Goal: Task Accomplishment & Management: Manage account settings

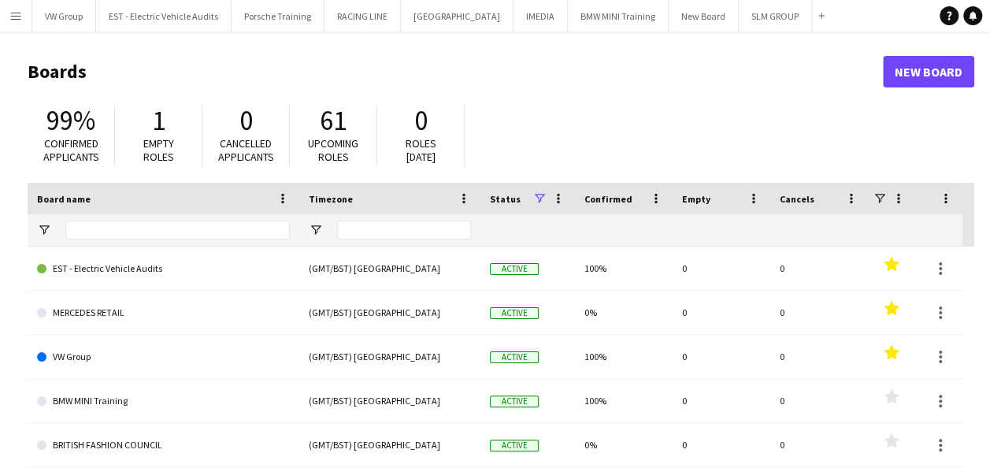
click at [16, 16] on app-icon "Menu" at bounding box center [15, 15] width 13 height 13
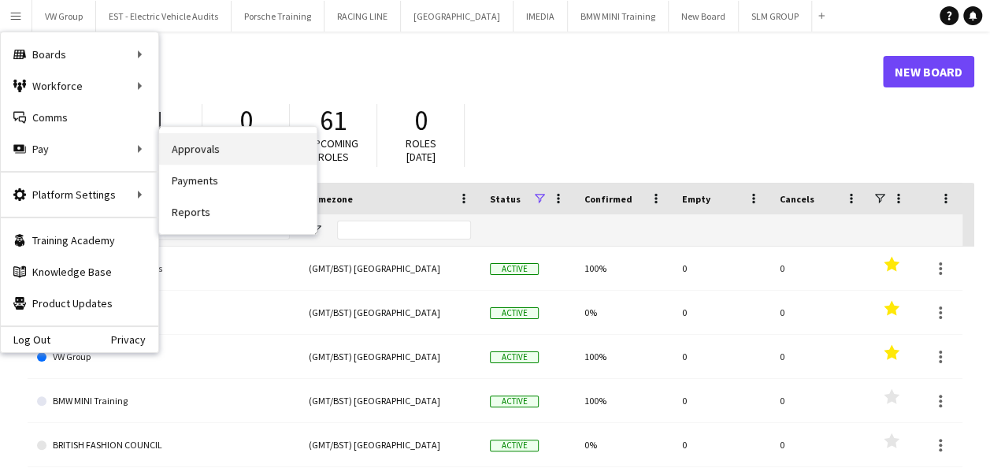
click at [191, 145] on link "Approvals" at bounding box center [238, 149] width 158 height 32
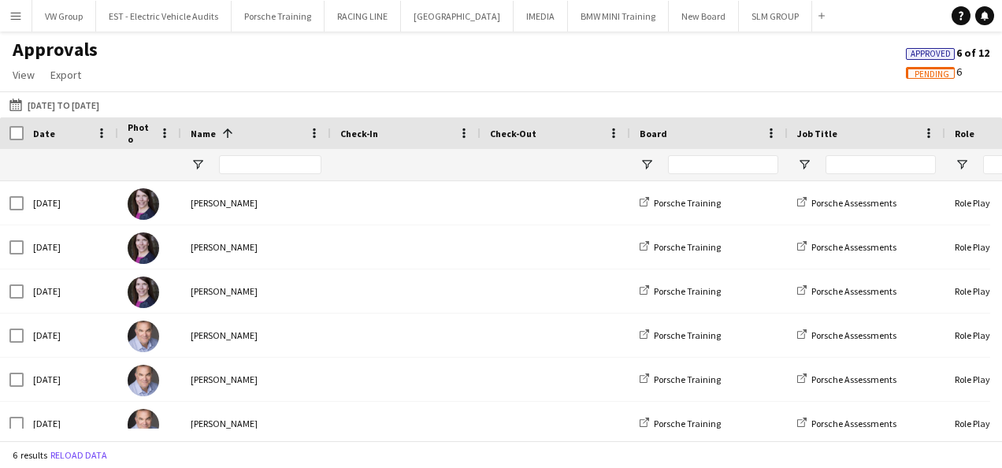
click at [18, 14] on app-icon "Menu" at bounding box center [15, 15] width 13 height 13
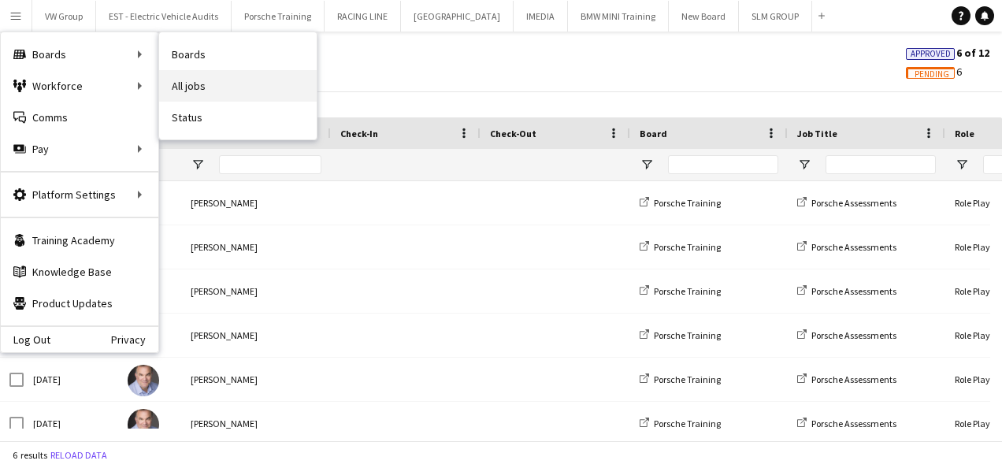
click at [195, 84] on link "All jobs" at bounding box center [238, 86] width 158 height 32
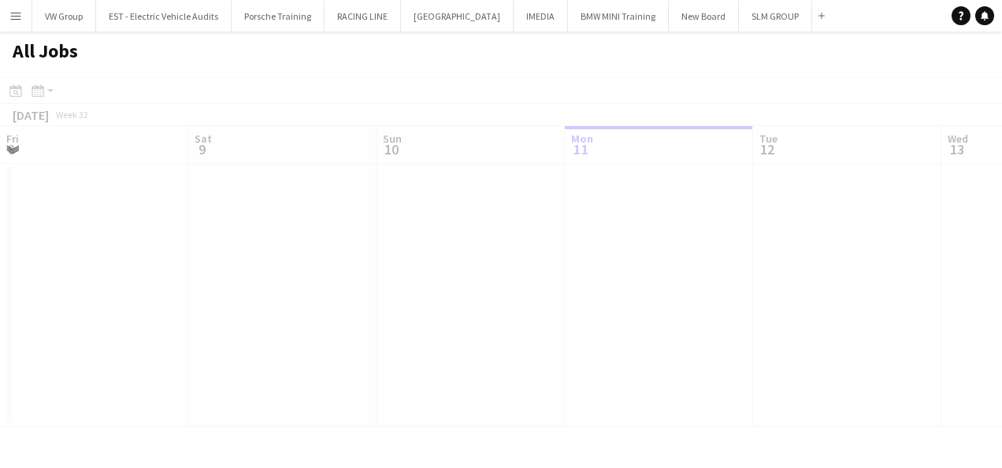
scroll to position [0, 377]
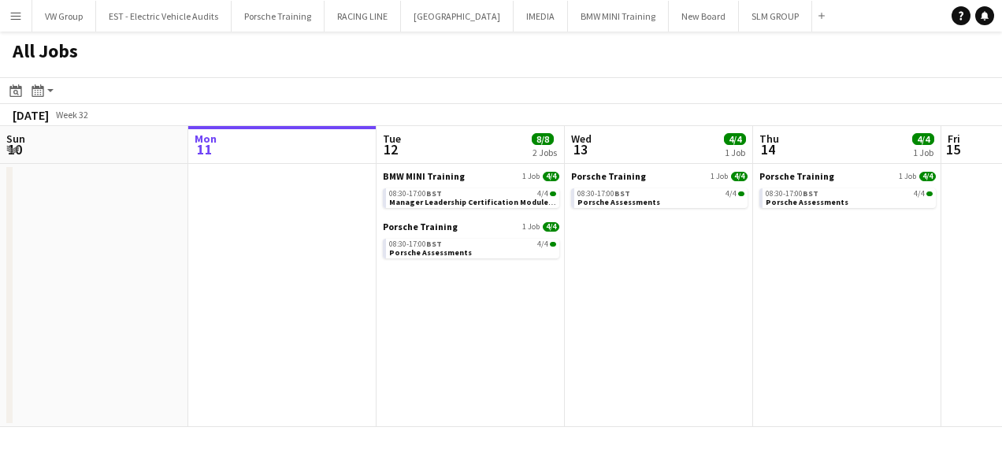
click at [13, 13] on app-icon "Menu" at bounding box center [15, 15] width 13 height 13
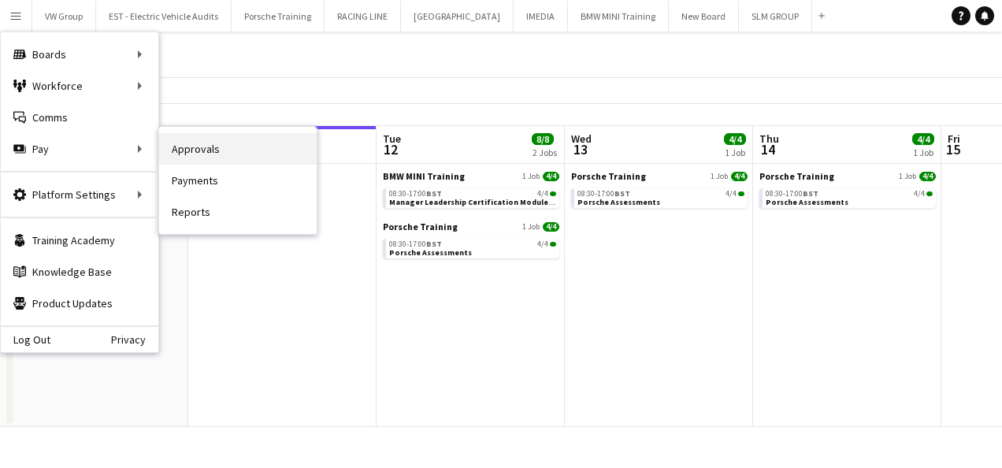
click at [199, 150] on link "Approvals" at bounding box center [238, 149] width 158 height 32
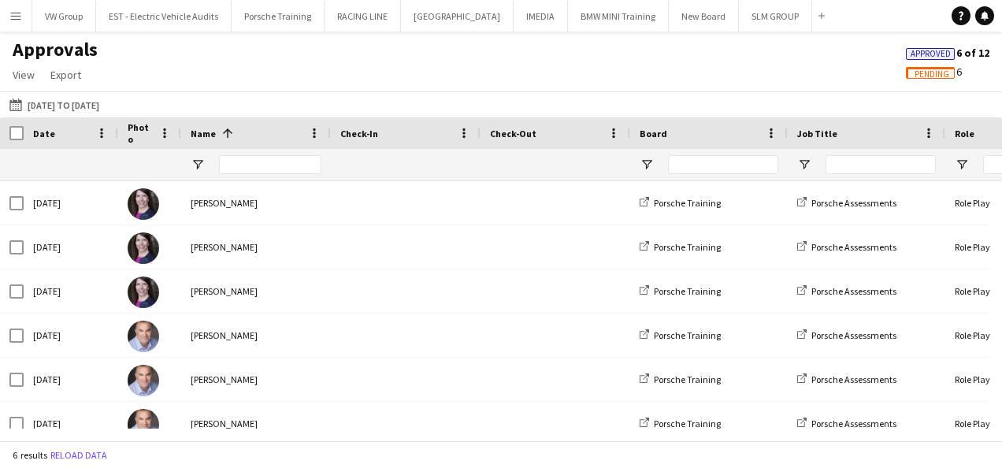
click at [16, 14] on app-icon "Menu" at bounding box center [15, 15] width 13 height 13
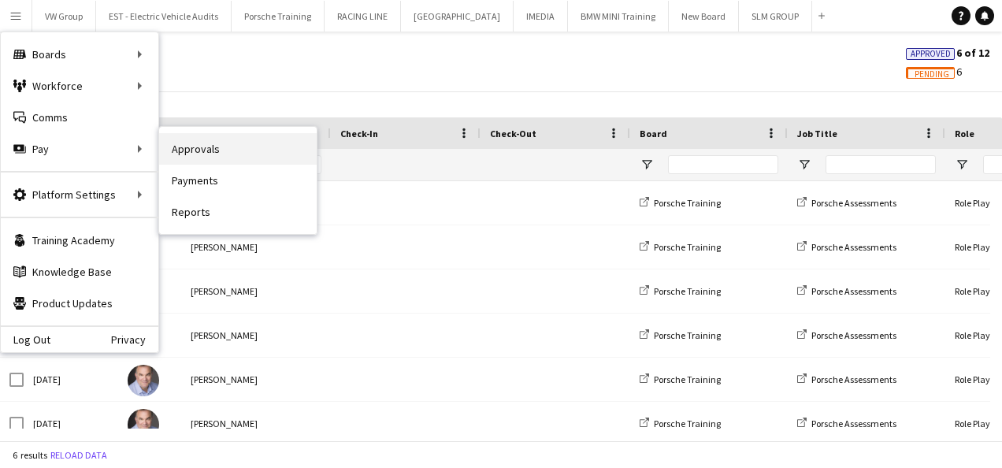
click at [187, 143] on link "Approvals" at bounding box center [238, 149] width 158 height 32
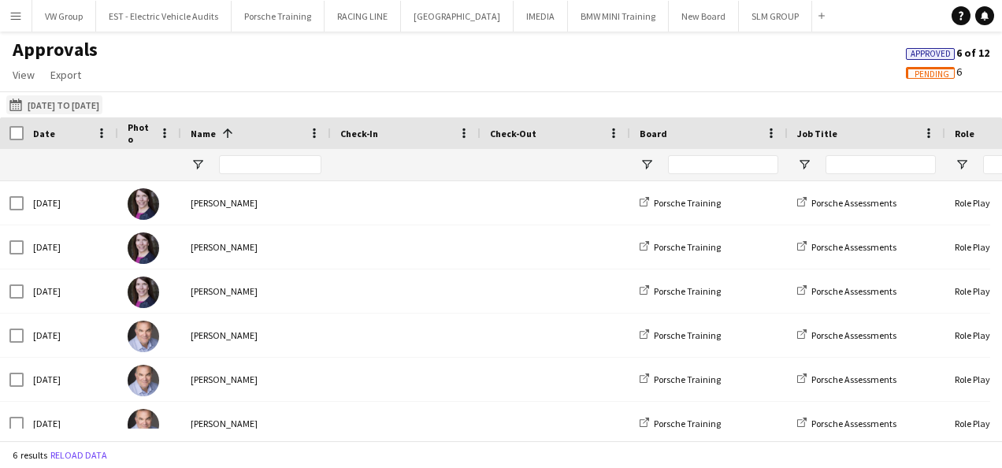
click at [54, 106] on button "[DATE] to [DATE] [DATE] to [DATE]" at bounding box center [54, 104] width 96 height 19
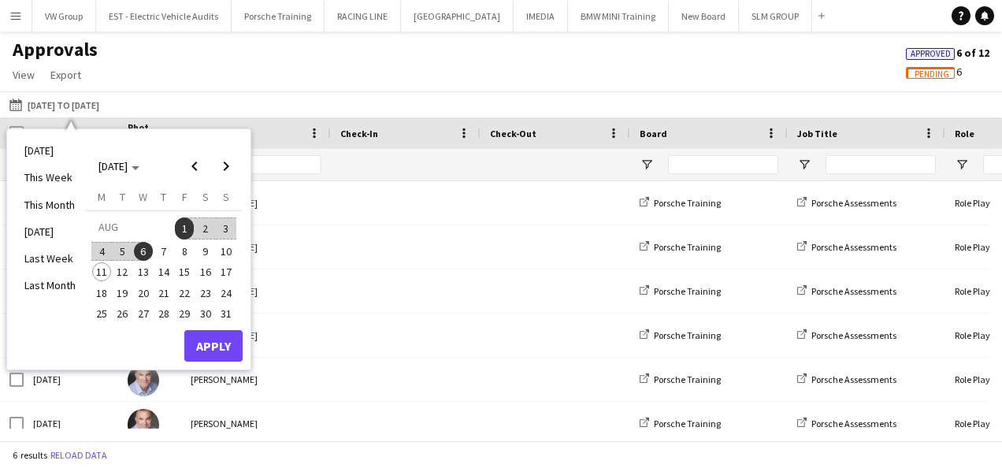
click at [188, 224] on span "1" at bounding box center [184, 228] width 19 height 22
click at [207, 251] on span "9" at bounding box center [205, 251] width 19 height 19
click at [221, 347] on button "Apply" at bounding box center [213, 346] width 58 height 32
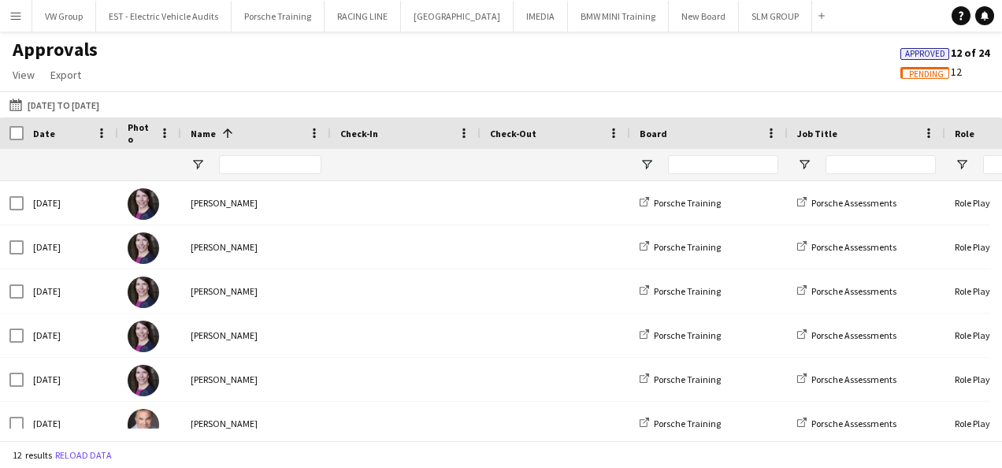
click at [915, 73] on span "Pending" at bounding box center [926, 74] width 35 height 10
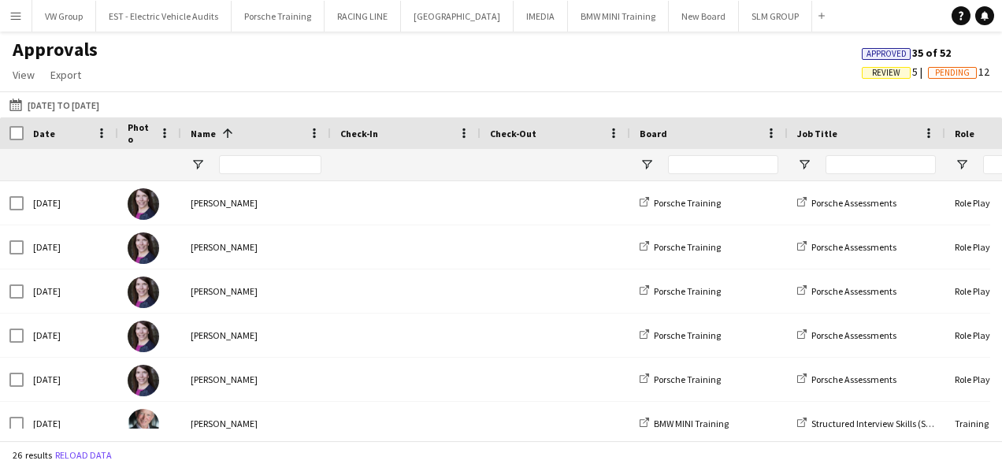
click at [883, 77] on span "Review" at bounding box center [886, 73] width 28 height 10
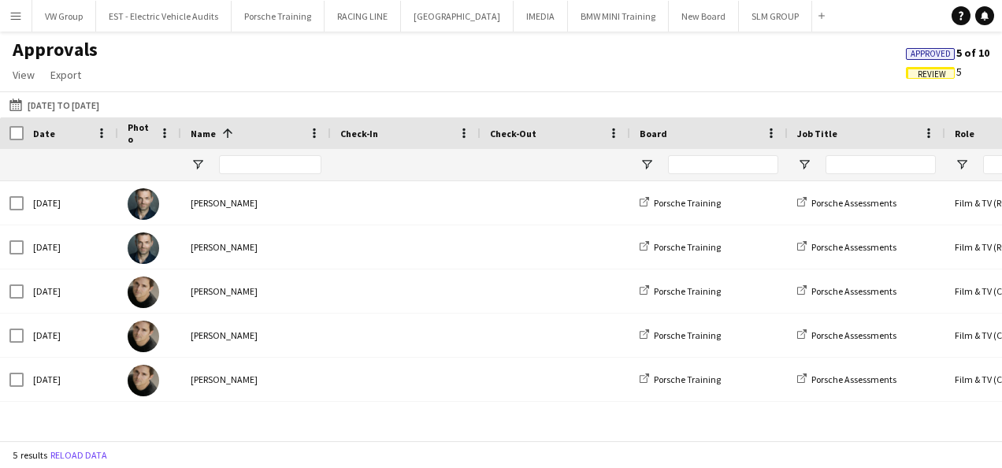
click at [16, 10] on app-icon "Menu" at bounding box center [15, 15] width 13 height 13
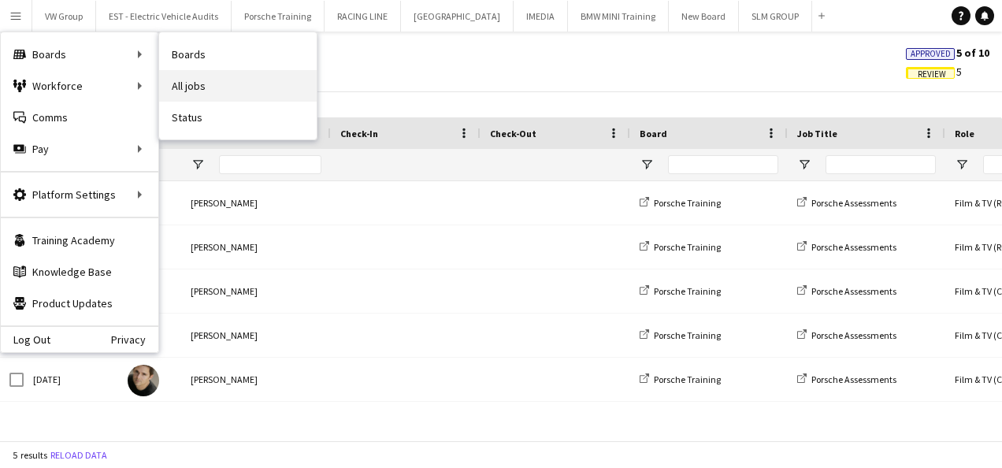
click at [188, 84] on link "All jobs" at bounding box center [238, 86] width 158 height 32
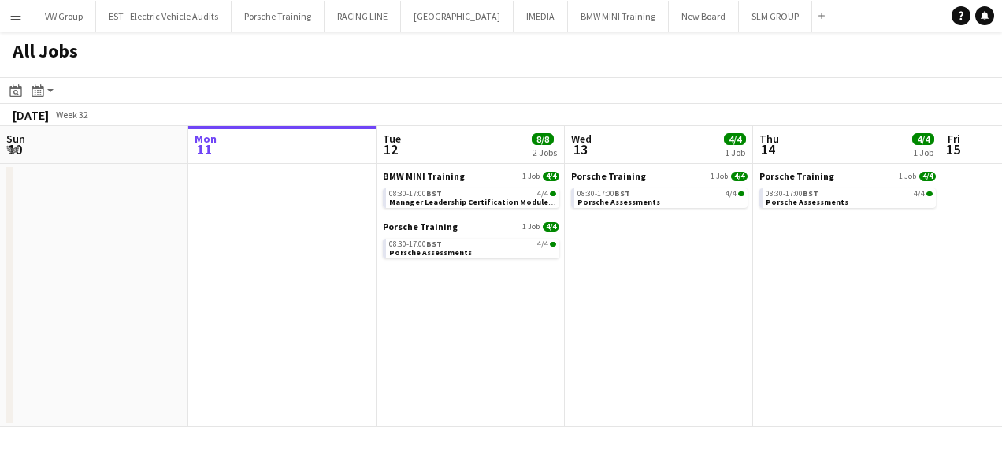
click at [13, 13] on app-icon "Menu" at bounding box center [15, 15] width 13 height 13
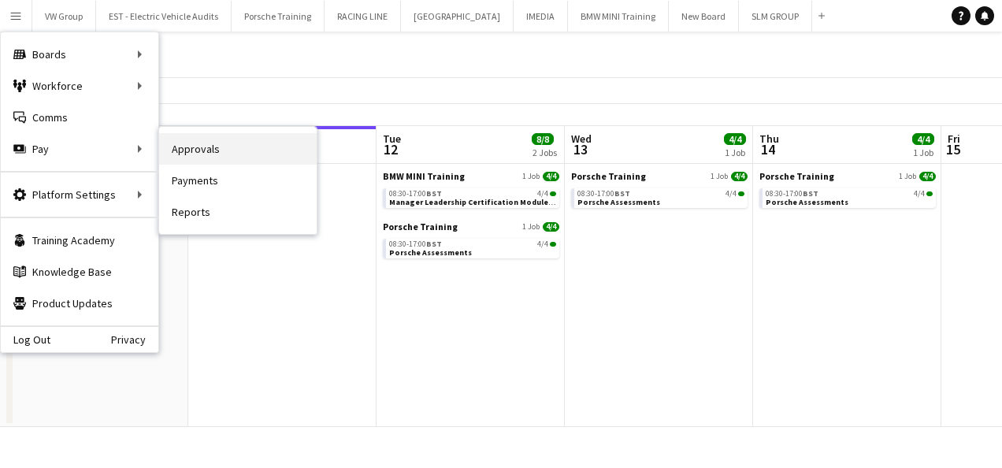
click at [191, 150] on link "Approvals" at bounding box center [238, 149] width 158 height 32
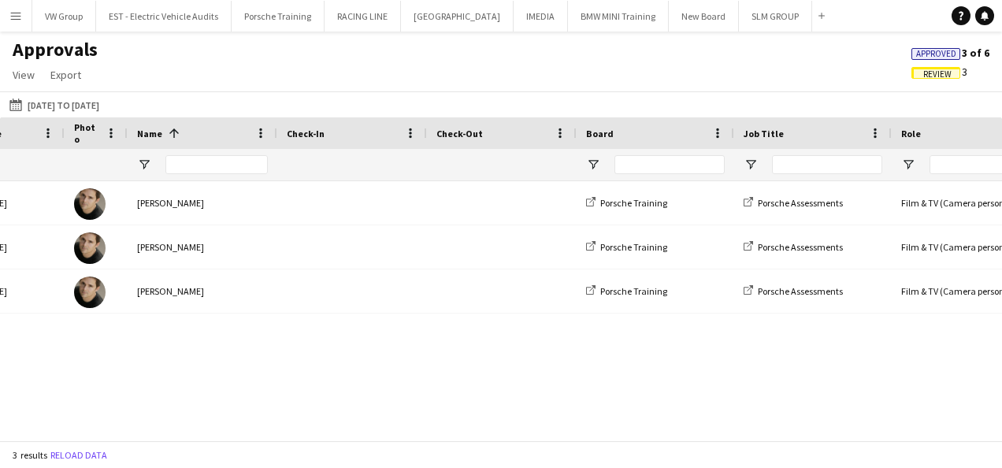
scroll to position [0, 188]
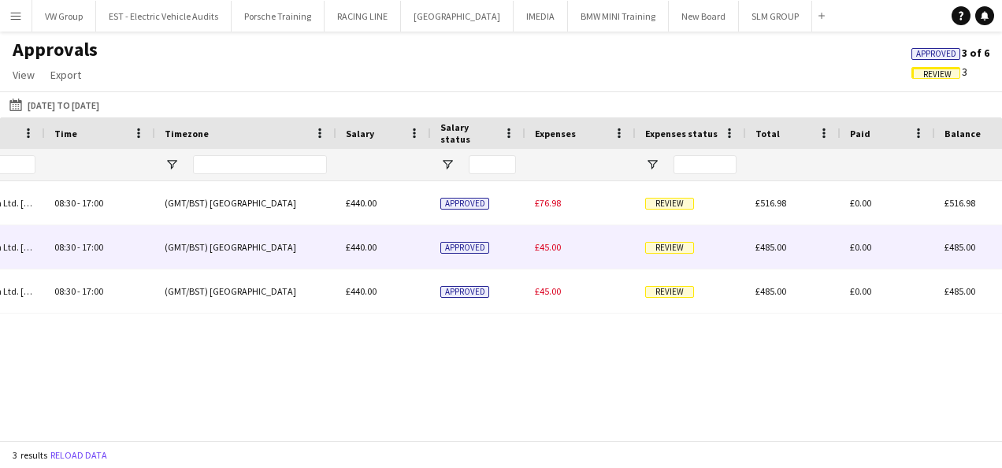
click at [684, 251] on span "Review" at bounding box center [669, 248] width 49 height 12
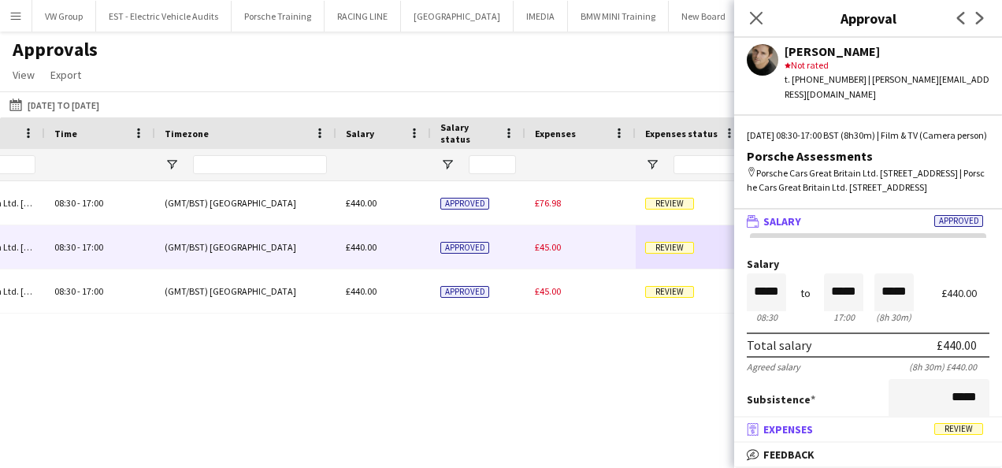
click at [949, 431] on span "Review" at bounding box center [959, 429] width 49 height 12
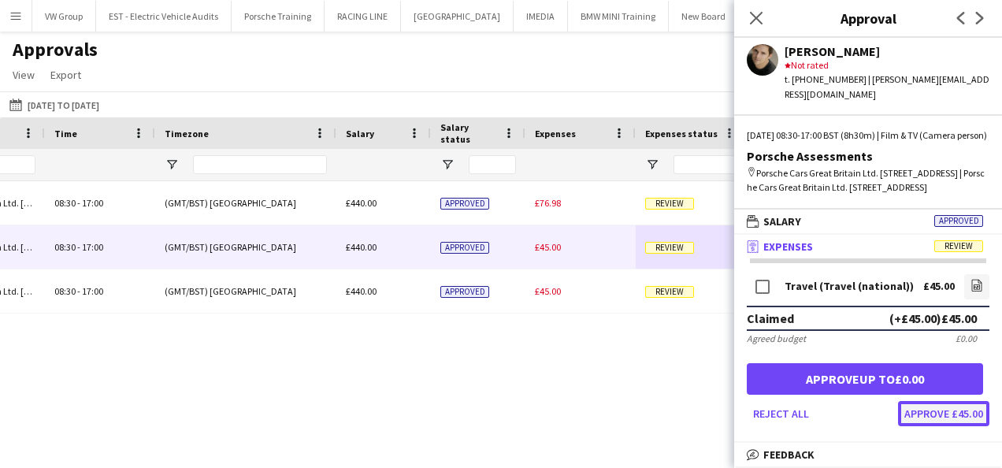
click at [949, 426] on button "Approve £45.00" at bounding box center [943, 413] width 91 height 25
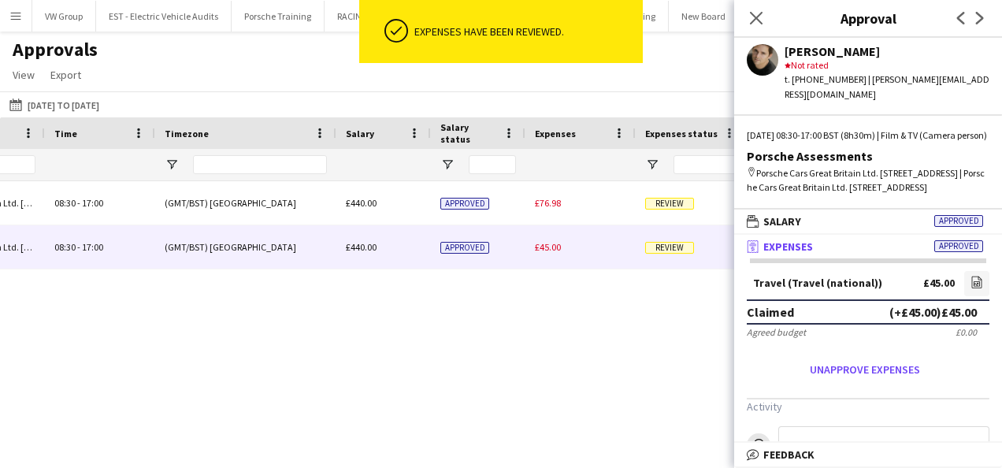
click at [680, 251] on span "Review" at bounding box center [669, 248] width 49 height 12
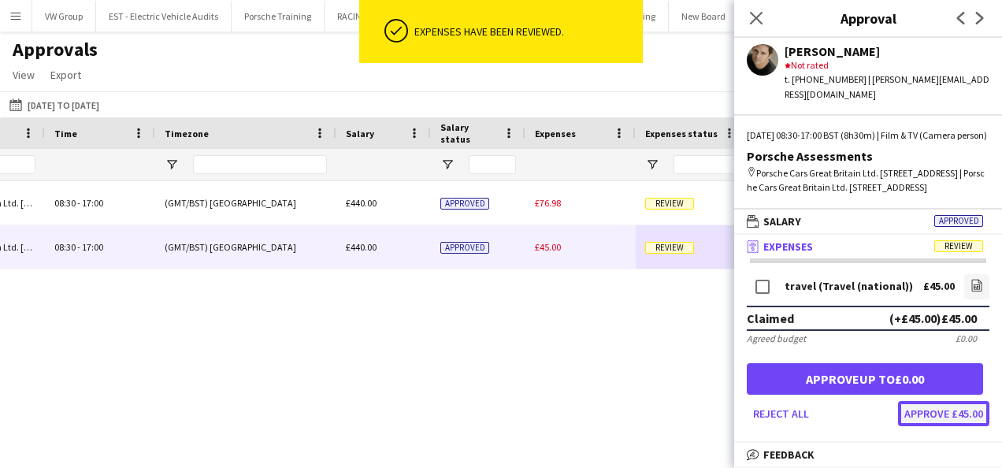
click at [913, 423] on button "Approve £45.00" at bounding box center [943, 413] width 91 height 25
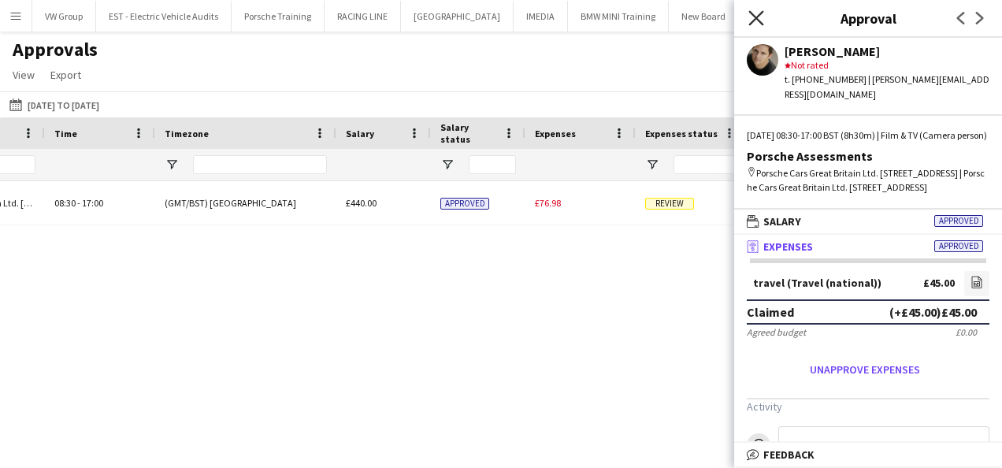
click at [756, 17] on icon at bounding box center [756, 17] width 15 height 15
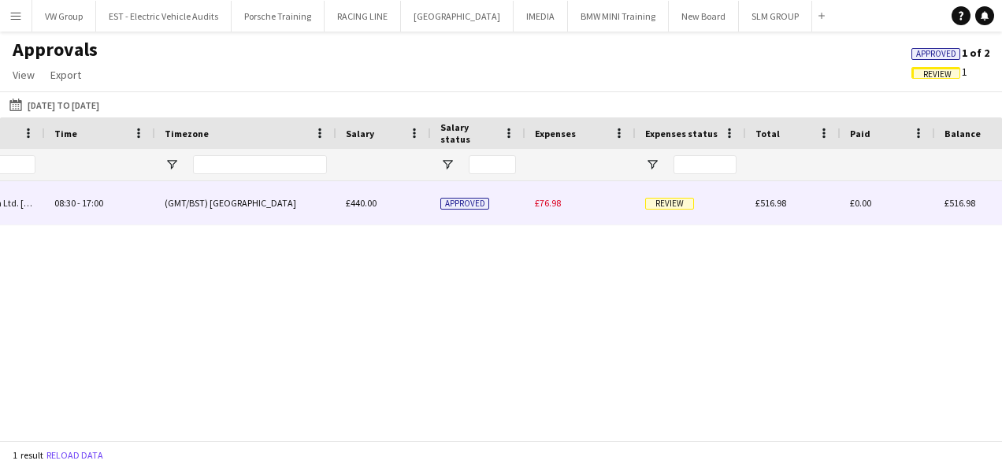
click at [672, 203] on span "Review" at bounding box center [669, 204] width 49 height 12
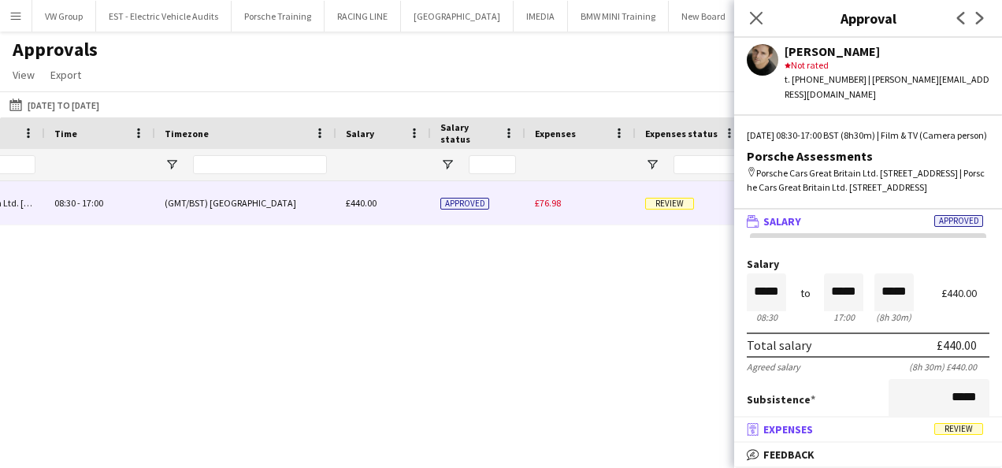
click at [953, 429] on span "Review" at bounding box center [959, 429] width 49 height 12
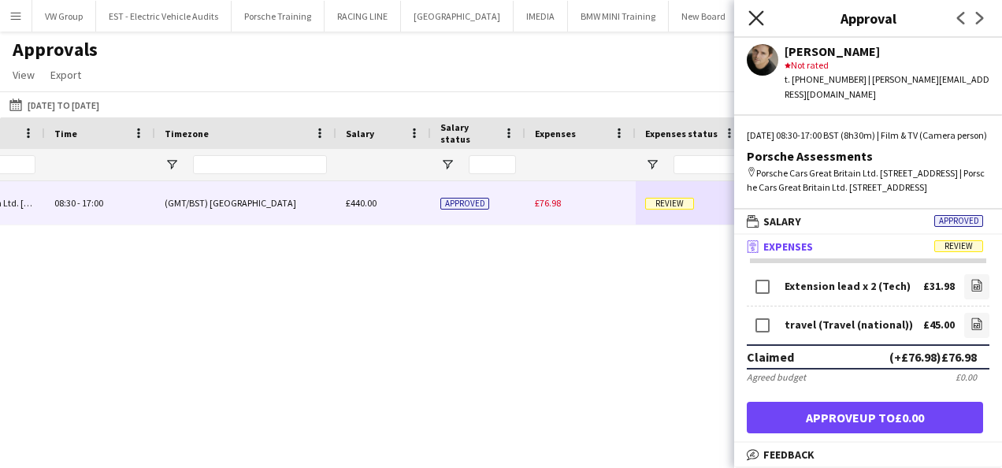
click at [758, 17] on icon at bounding box center [756, 17] width 15 height 15
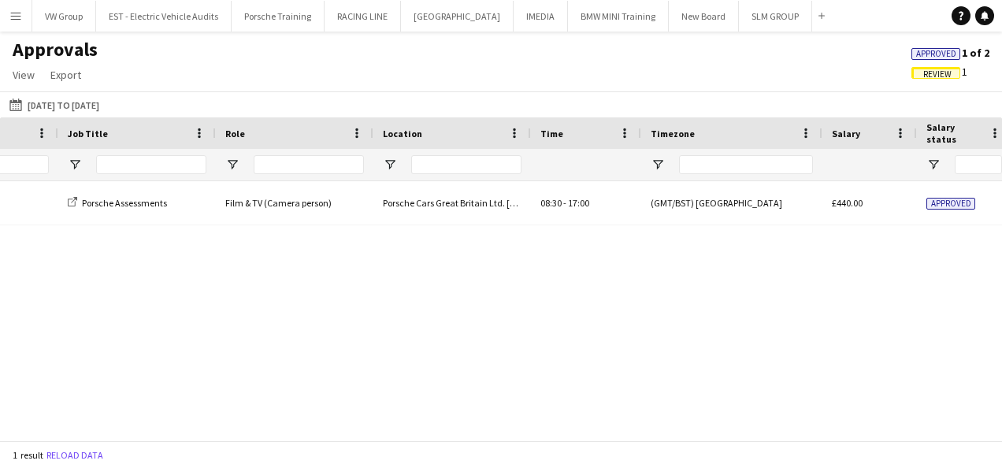
scroll to position [0, 829]
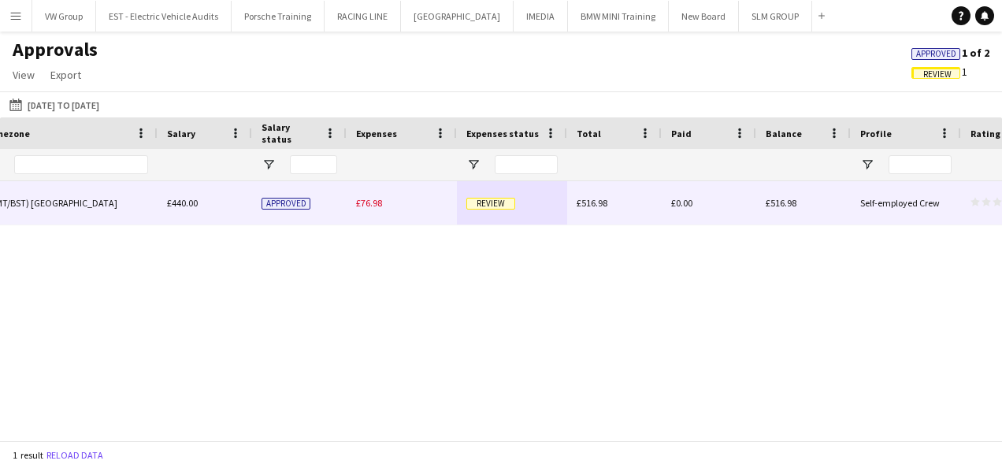
click at [492, 202] on span "Review" at bounding box center [490, 204] width 49 height 12
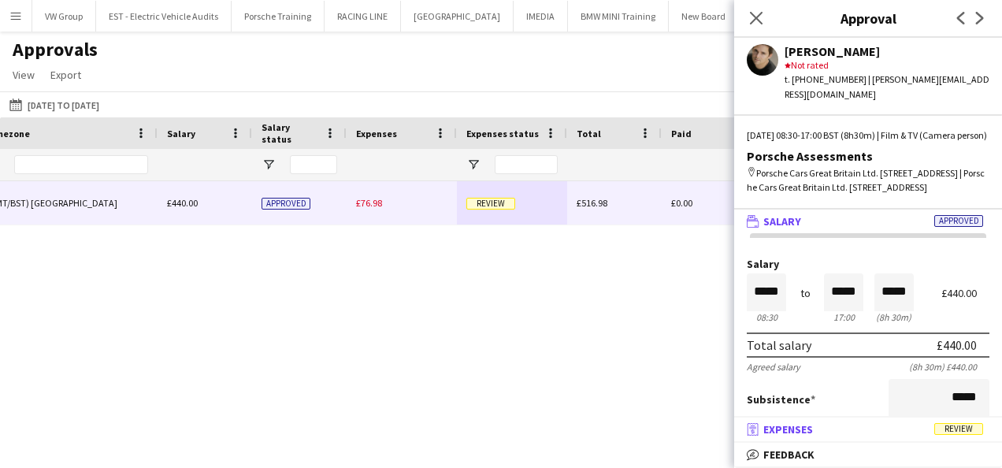
click at [957, 429] on span "Review" at bounding box center [959, 429] width 49 height 12
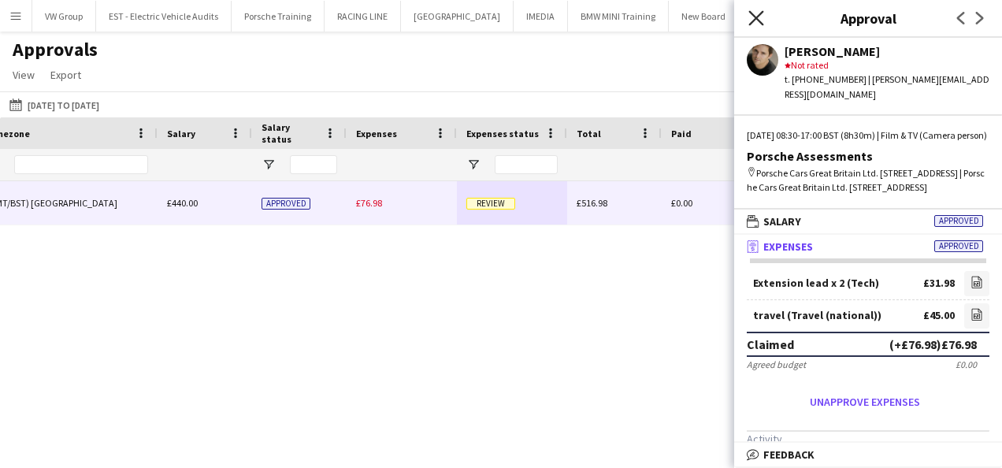
click at [754, 17] on icon at bounding box center [756, 17] width 15 height 15
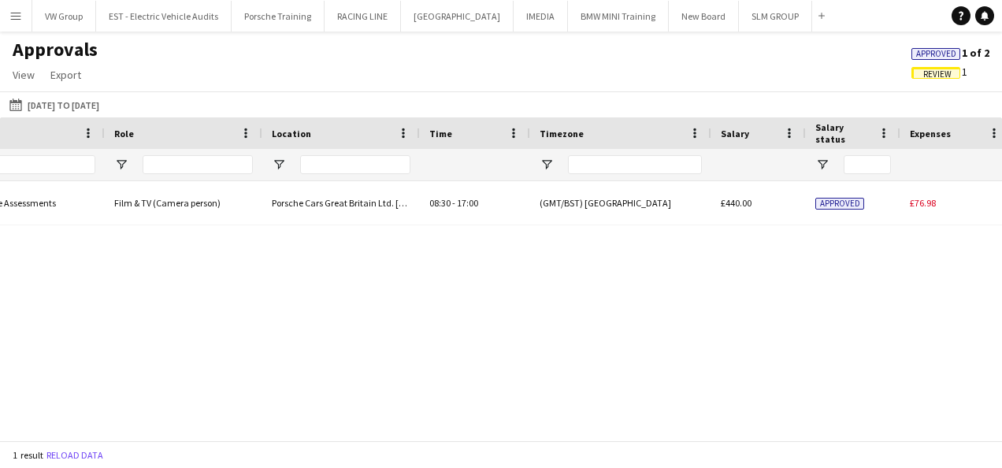
drag, startPoint x: 615, startPoint y: 428, endPoint x: 701, endPoint y: 418, distance: 86.5
click at [757, 419] on div "Porsche Cars Great Britain Ltd. [STREET_ADDRESS] Review Film & TV (Camera perso…" at bounding box center [501, 304] width 1002 height 247
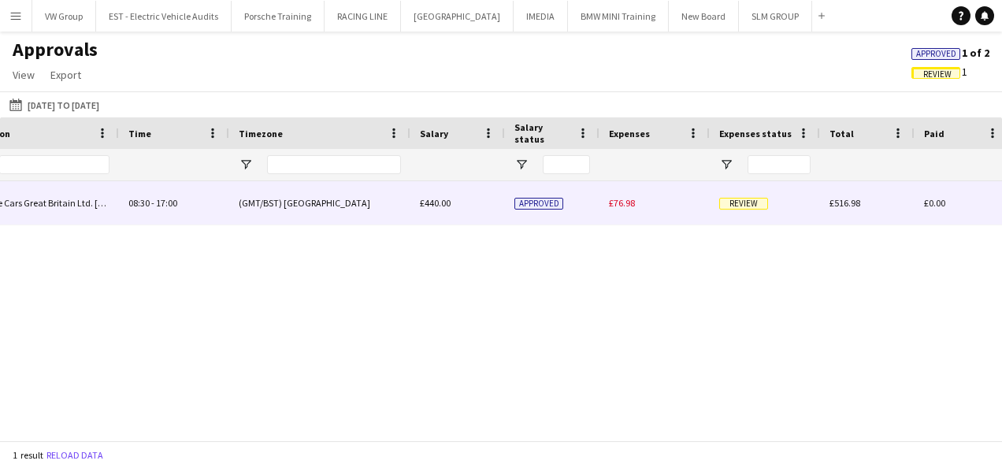
click at [751, 201] on span "Review" at bounding box center [743, 204] width 49 height 12
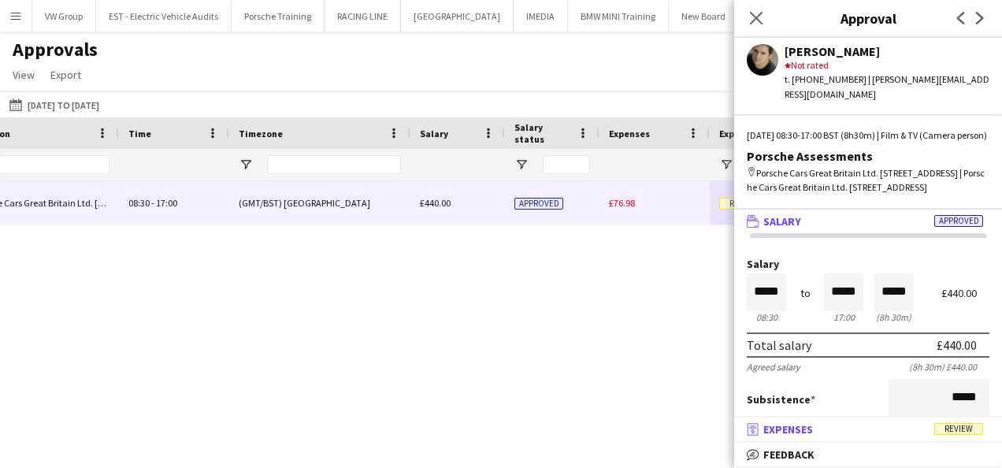
click at [961, 429] on span "Review" at bounding box center [959, 429] width 49 height 12
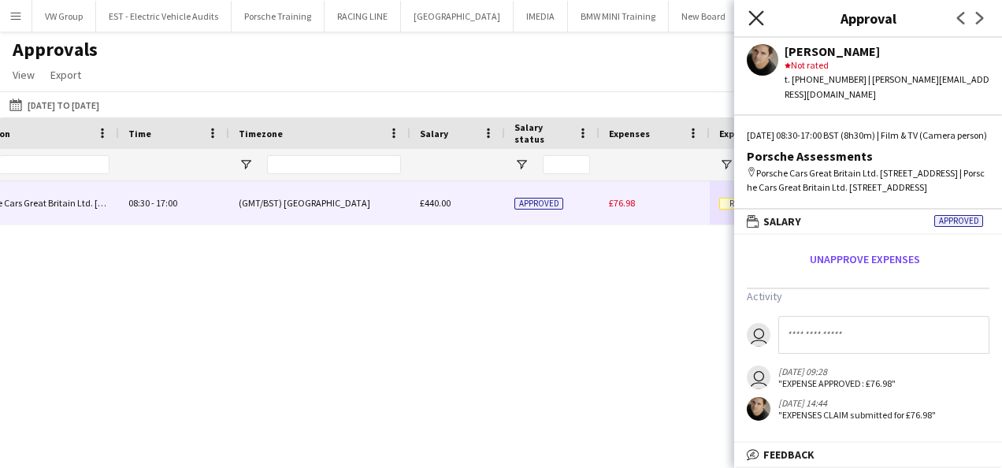
click at [755, 17] on icon at bounding box center [756, 17] width 15 height 15
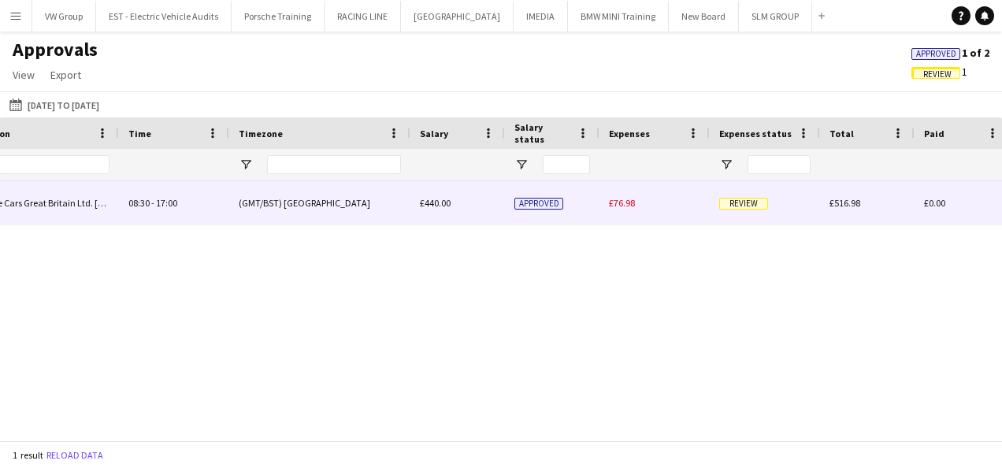
click at [752, 203] on span "Review" at bounding box center [743, 204] width 49 height 12
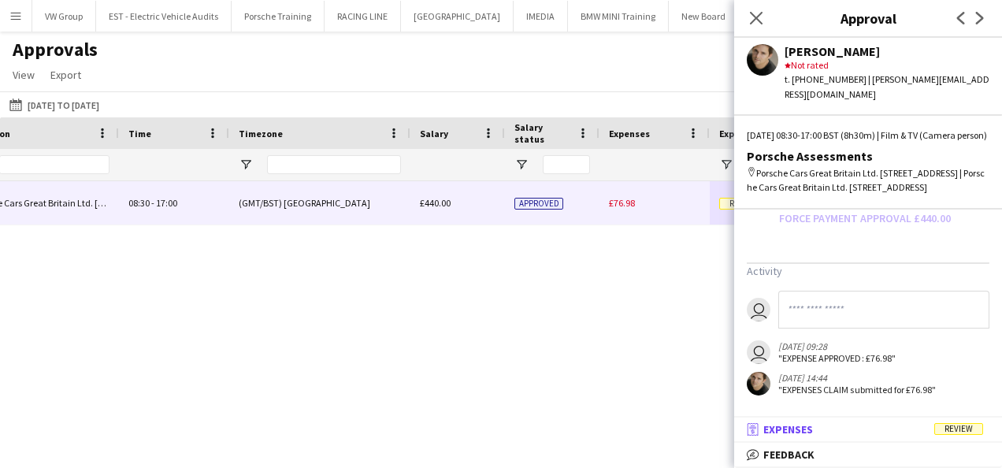
click at [957, 429] on span "Review" at bounding box center [959, 429] width 49 height 12
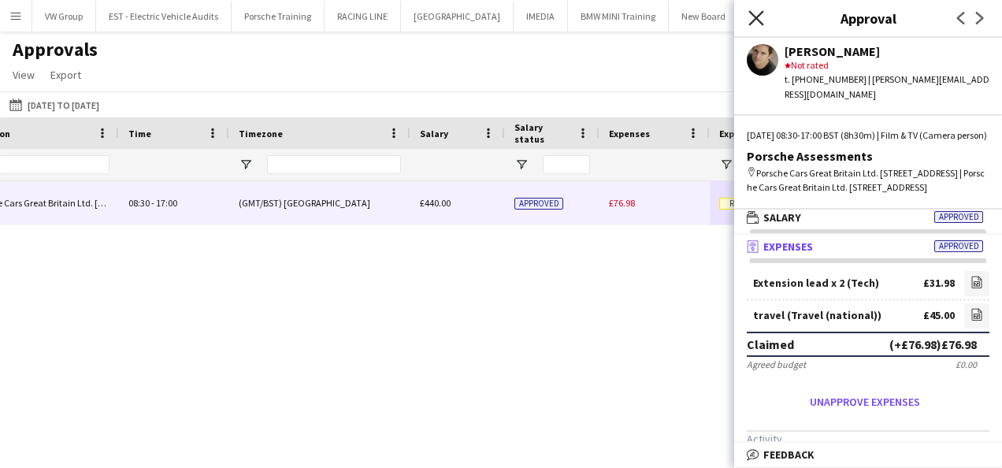
click at [756, 20] on icon "Close pop-in" at bounding box center [756, 17] width 15 height 15
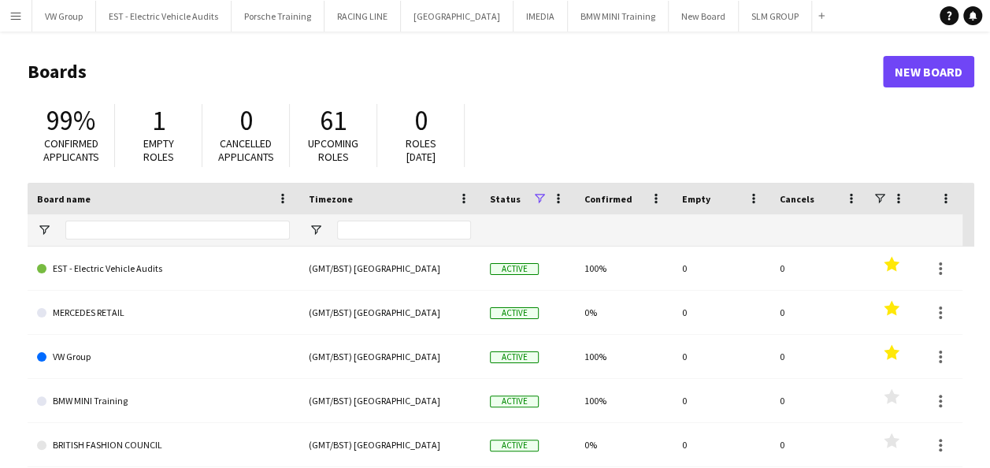
click at [19, 13] on app-icon "Menu" at bounding box center [15, 15] width 13 height 13
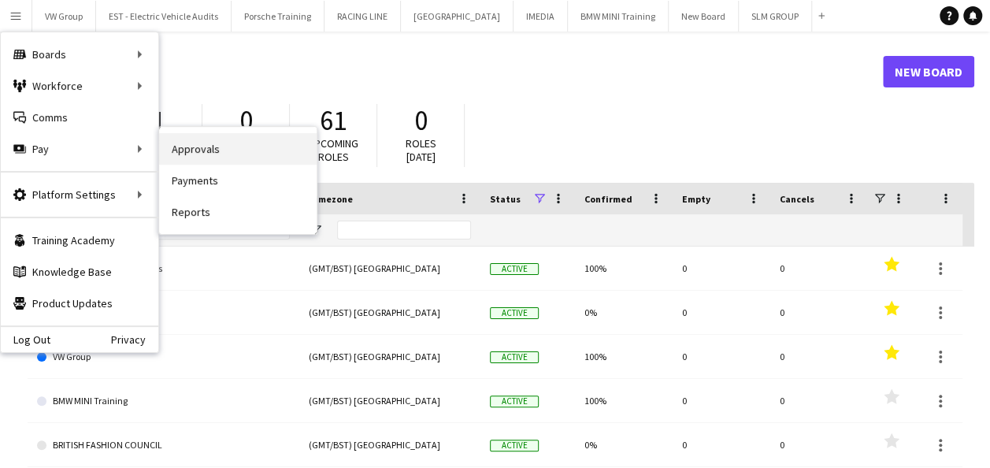
click at [206, 150] on link "Approvals" at bounding box center [238, 149] width 158 height 32
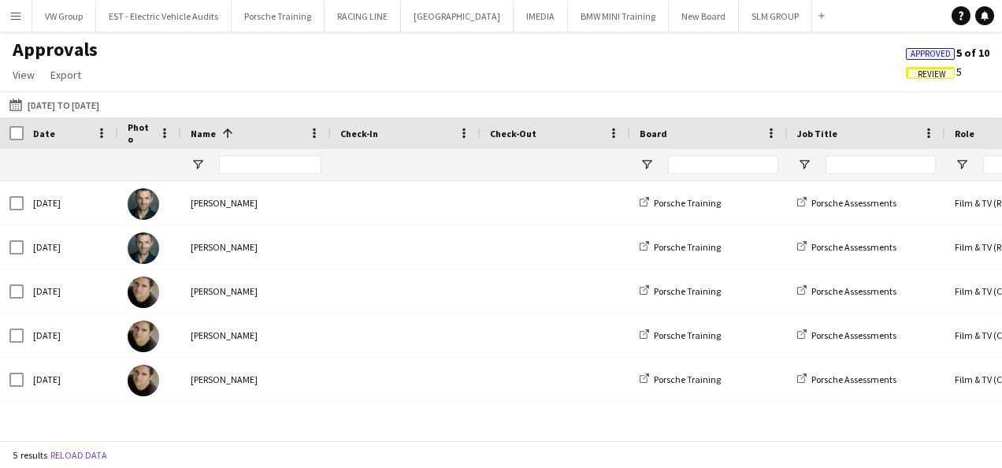
click at [945, 74] on span "Review" at bounding box center [932, 74] width 28 height 10
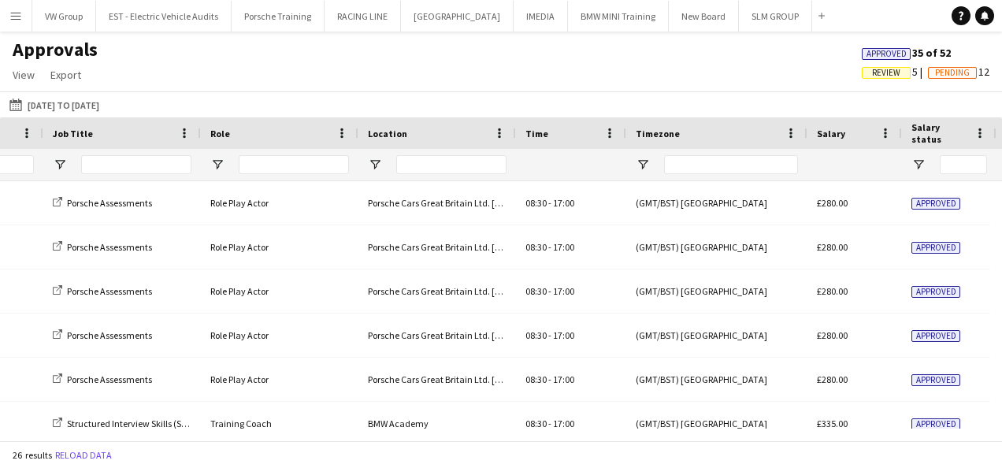
scroll to position [0, 954]
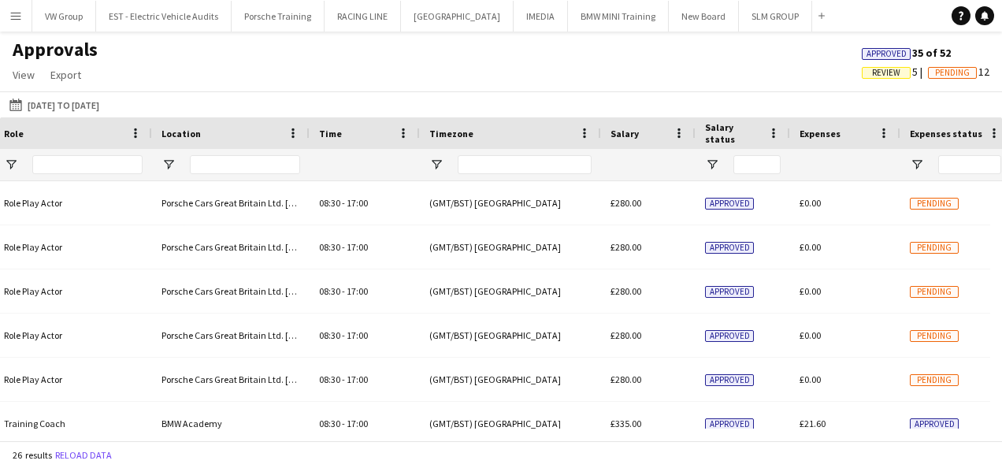
click at [872, 74] on span "Review" at bounding box center [886, 73] width 28 height 10
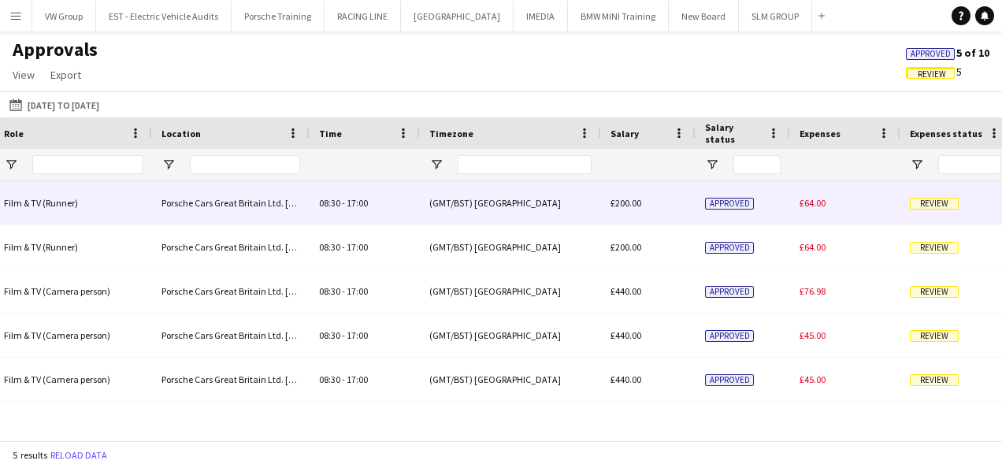
click at [930, 203] on span "Review" at bounding box center [934, 204] width 49 height 12
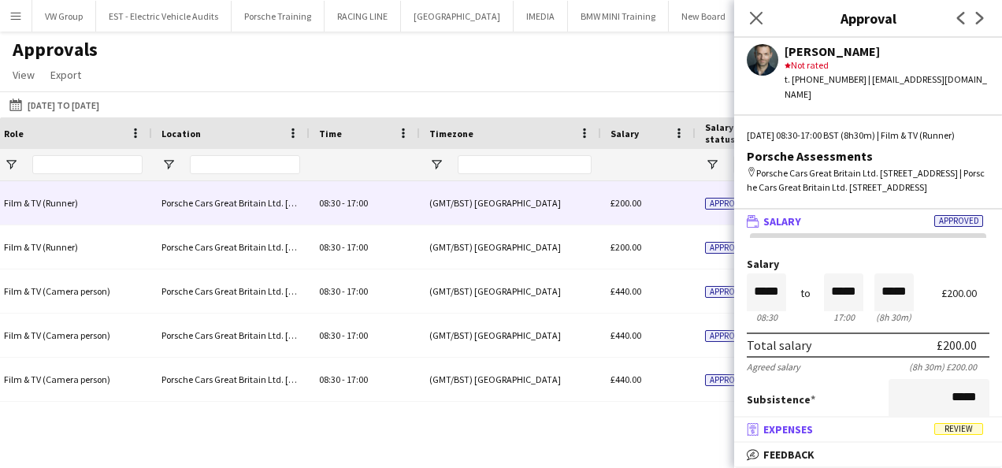
click at [954, 429] on span "Review" at bounding box center [959, 429] width 49 height 12
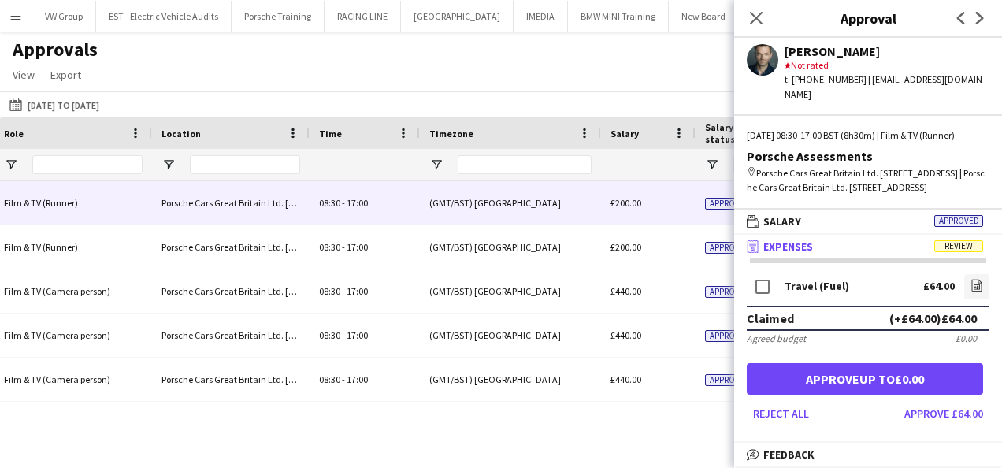
click at [946, 252] on span "Review" at bounding box center [959, 246] width 49 height 12
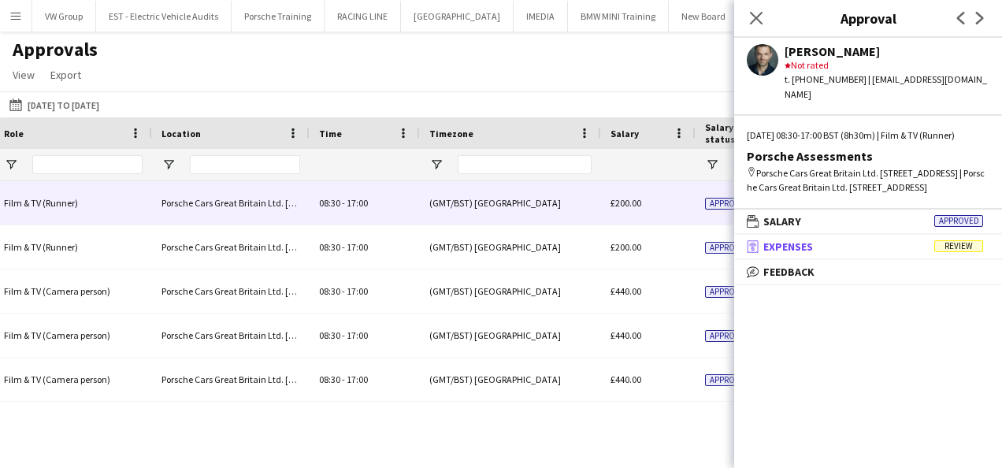
click at [946, 252] on span "Review" at bounding box center [959, 246] width 49 height 12
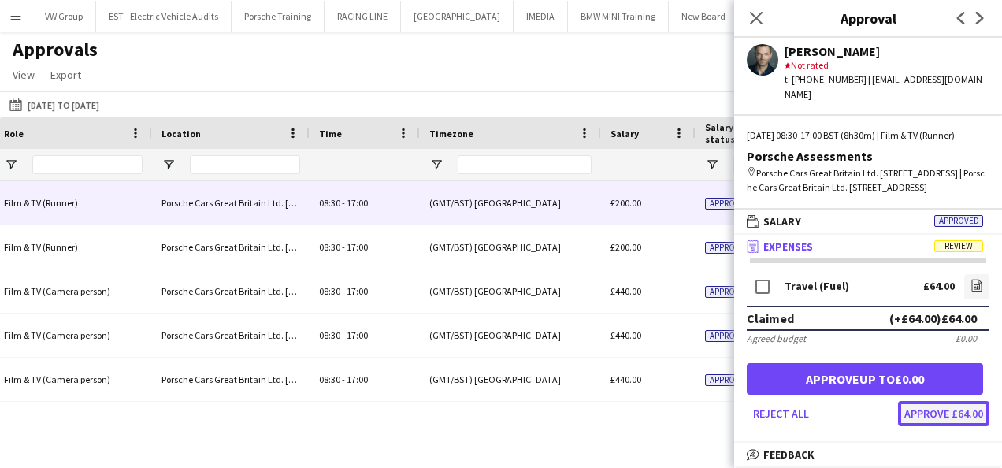
click at [935, 426] on button "Approve £64.00" at bounding box center [943, 413] width 91 height 25
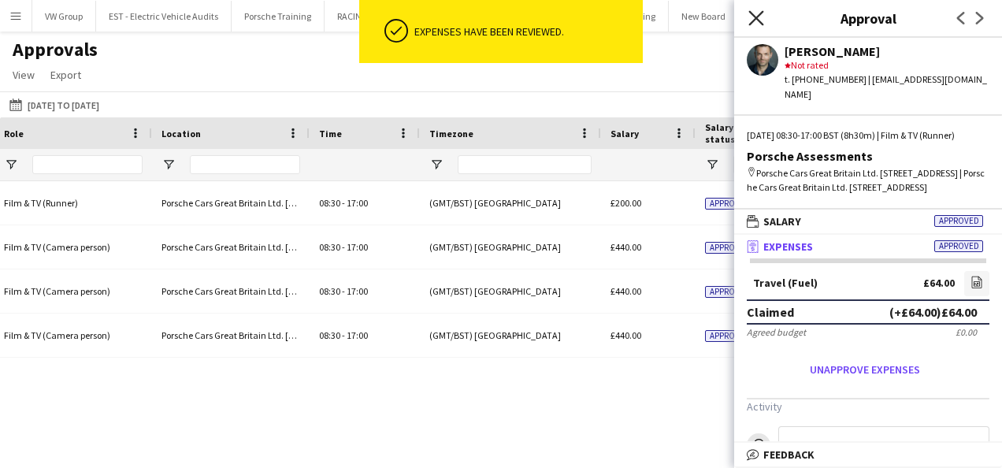
click at [756, 13] on icon "Close pop-in" at bounding box center [756, 17] width 15 height 15
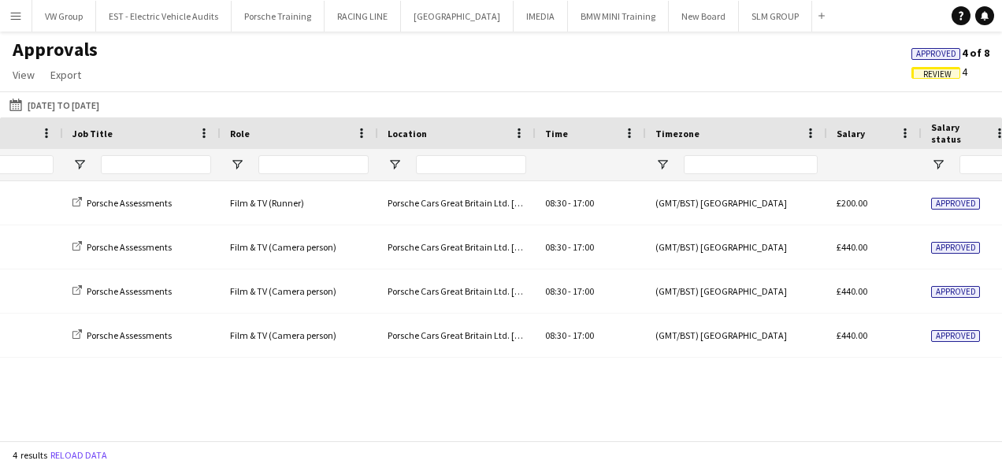
scroll to position [0, 221]
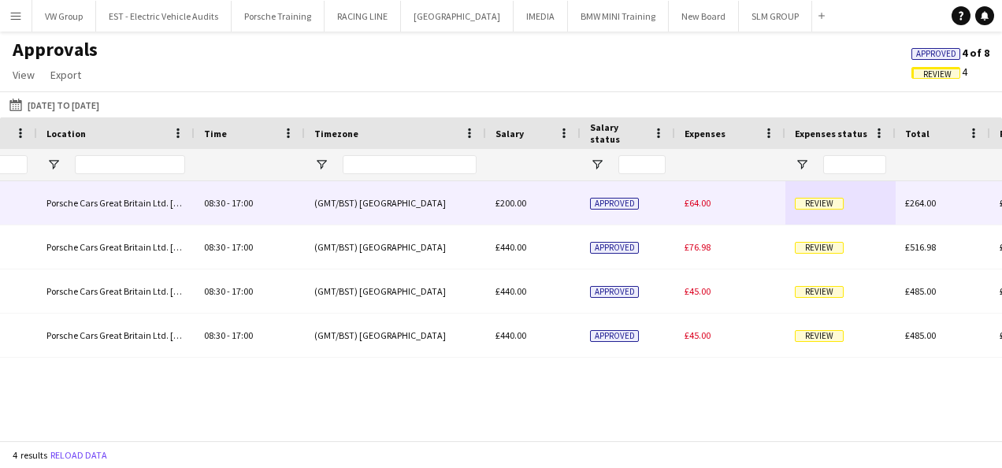
click at [801, 204] on span "Review" at bounding box center [819, 204] width 49 height 12
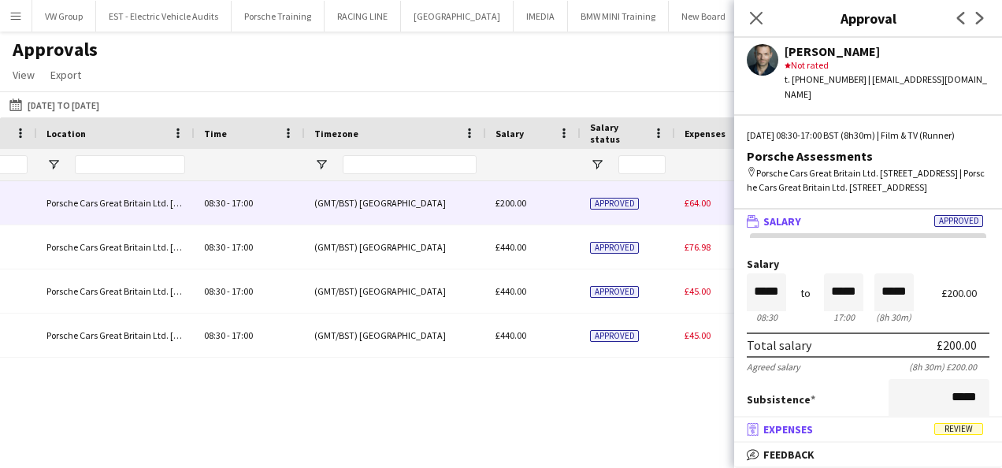
click at [952, 427] on span "Review" at bounding box center [959, 429] width 49 height 12
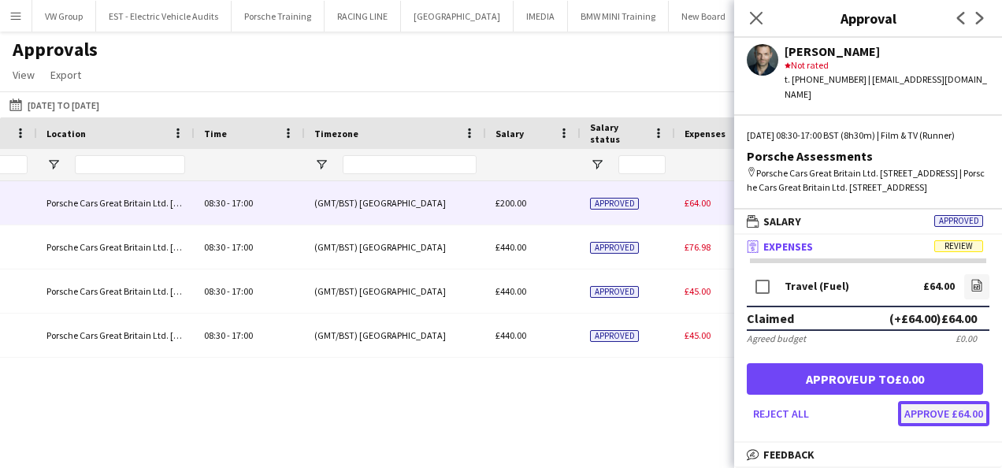
click at [947, 408] on button "Approve £64.00" at bounding box center [943, 413] width 91 height 25
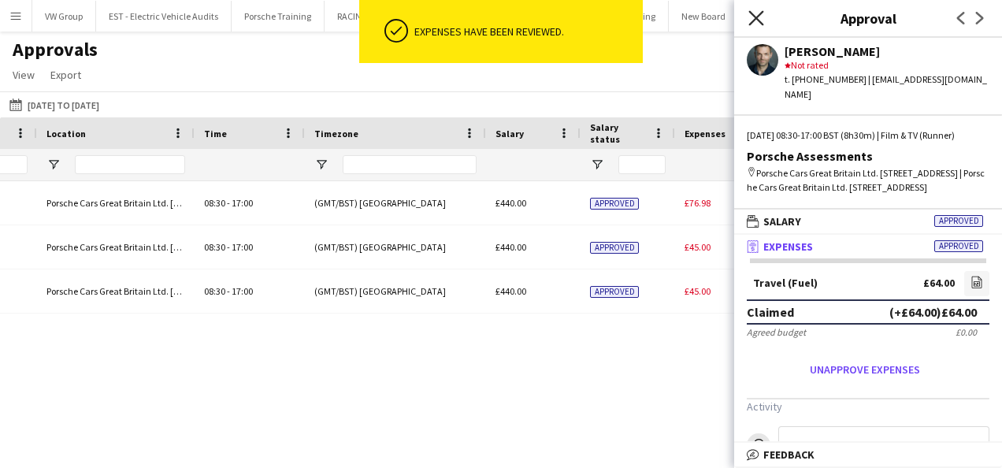
click at [760, 16] on icon at bounding box center [756, 17] width 15 height 15
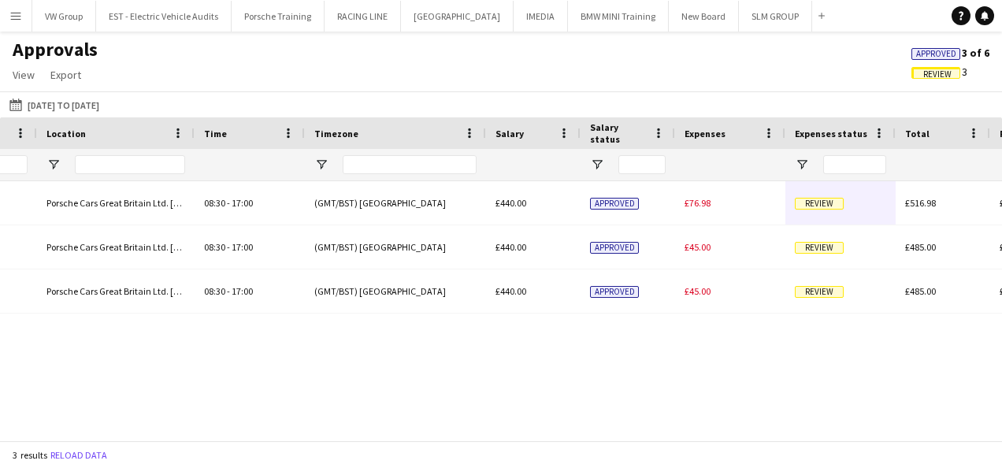
drag, startPoint x: 541, startPoint y: 421, endPoint x: 354, endPoint y: 438, distance: 187.6
click at [354, 438] on div "Role Location Job Title -" at bounding box center [501, 278] width 1002 height 323
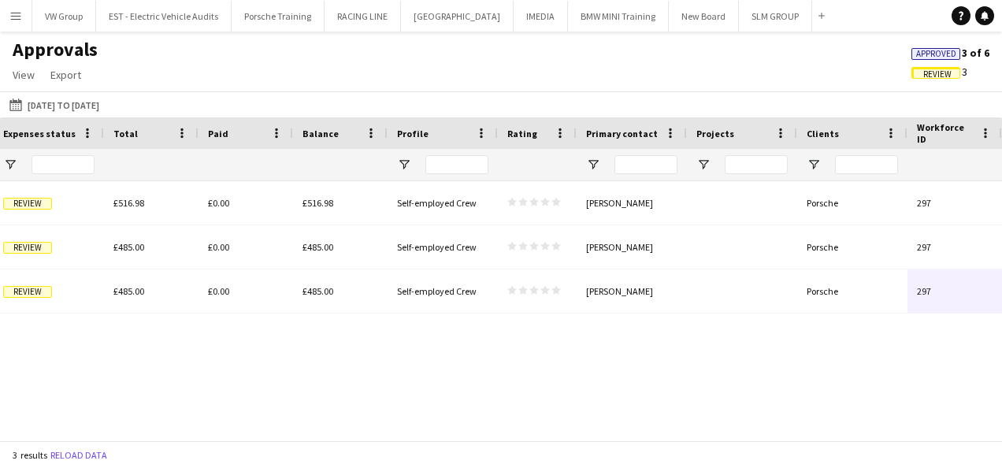
drag, startPoint x: 692, startPoint y: 428, endPoint x: 485, endPoint y: 445, distance: 207.2
click at [485, 440] on app-pay-approvals-table "Press SPACE to select this row Drag here to set row groups Date Photo Name Chec…" at bounding box center [501, 278] width 1002 height 323
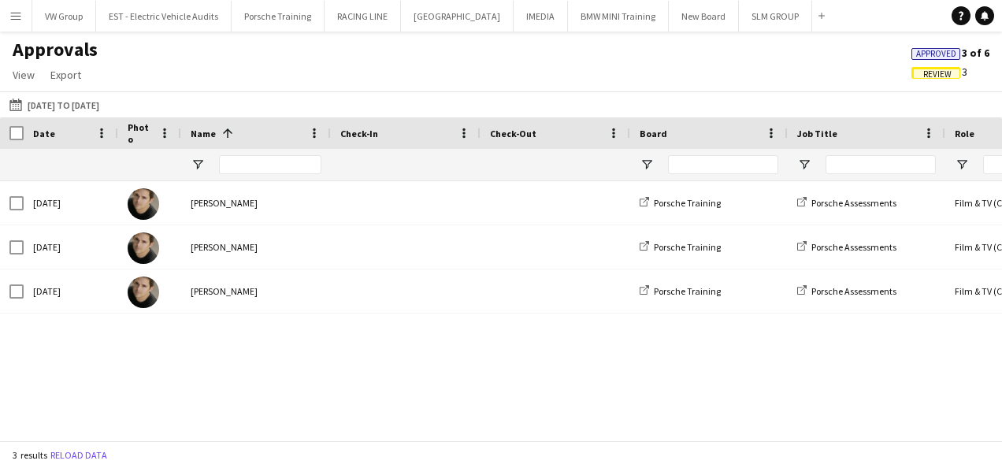
scroll to position [0, 706]
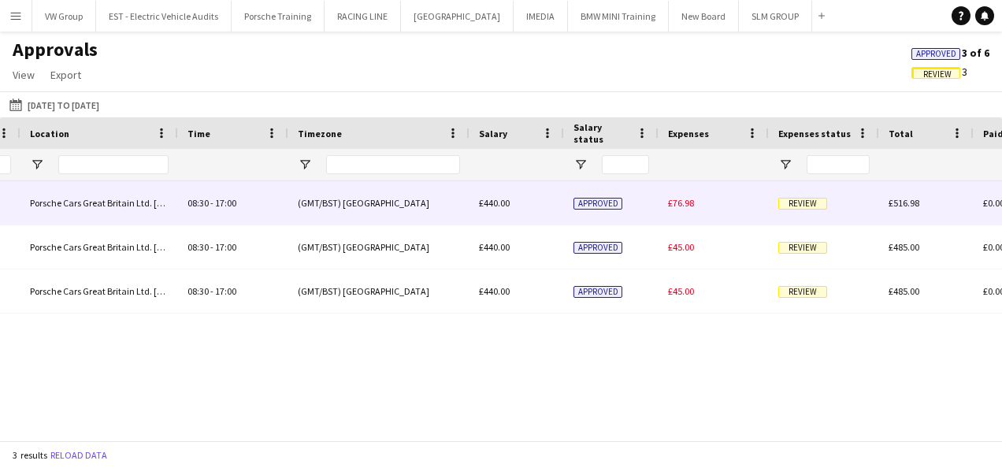
click at [808, 209] on span "Review" at bounding box center [803, 204] width 49 height 12
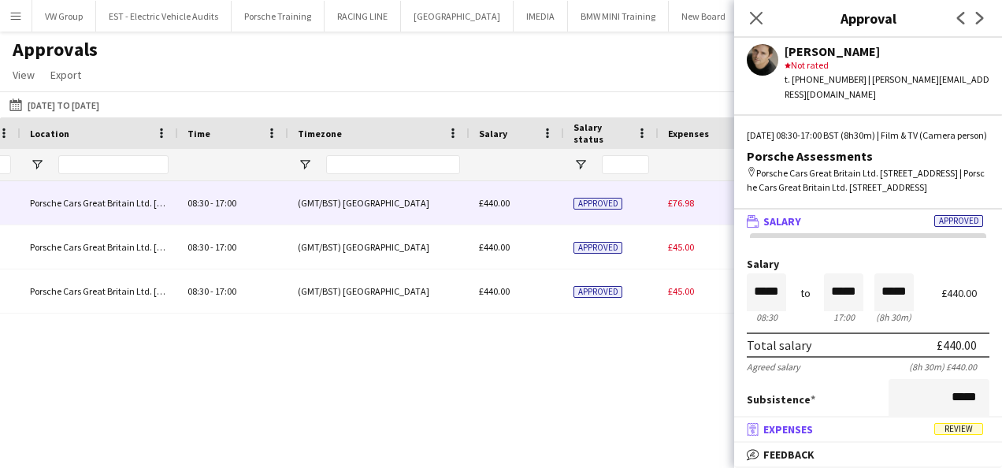
click at [950, 432] on span "Review" at bounding box center [959, 429] width 49 height 12
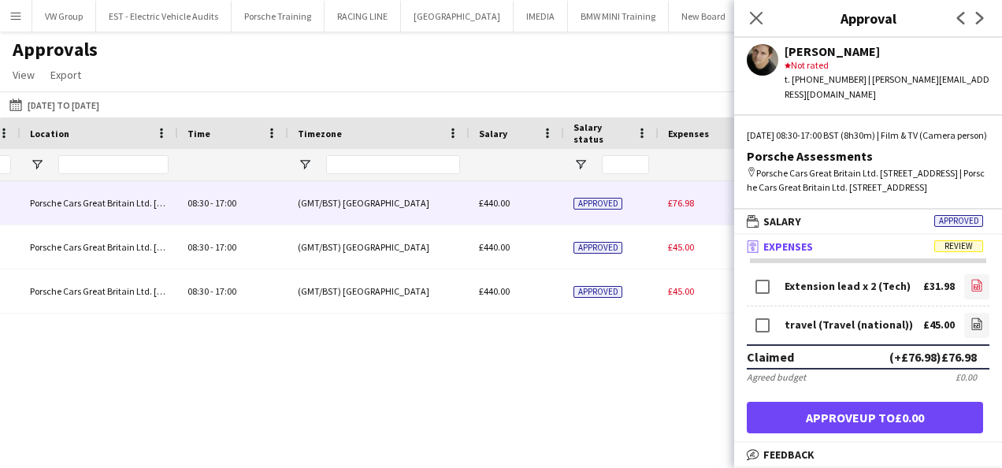
click at [971, 292] on icon "file-image" at bounding box center [977, 285] width 13 height 13
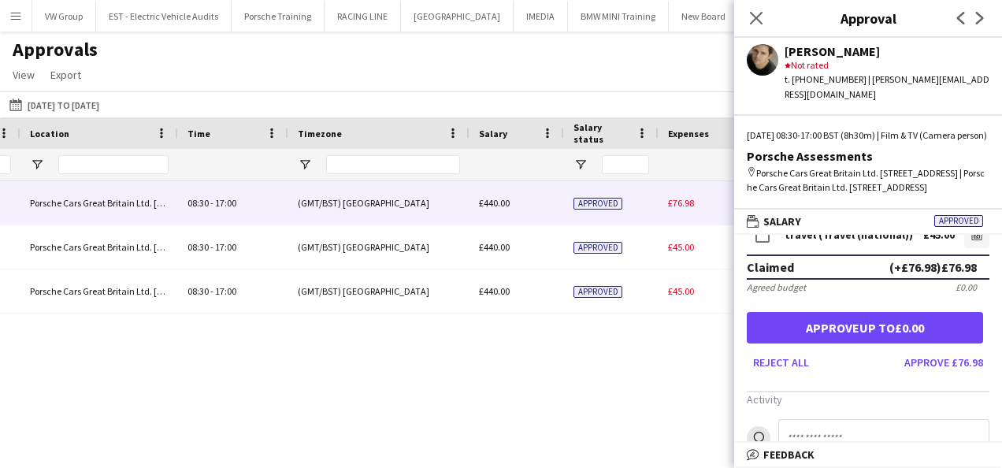
scroll to position [79, 0]
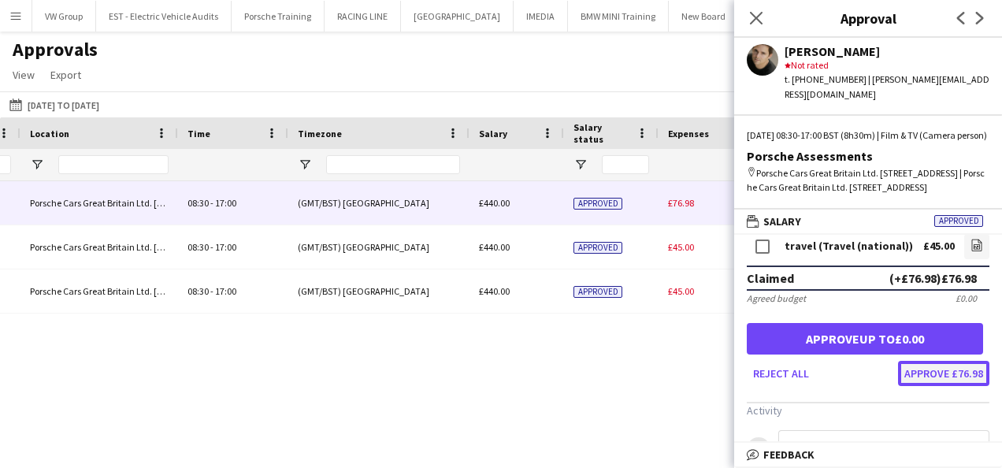
click at [924, 386] on button "Approve £76.98" at bounding box center [943, 373] width 91 height 25
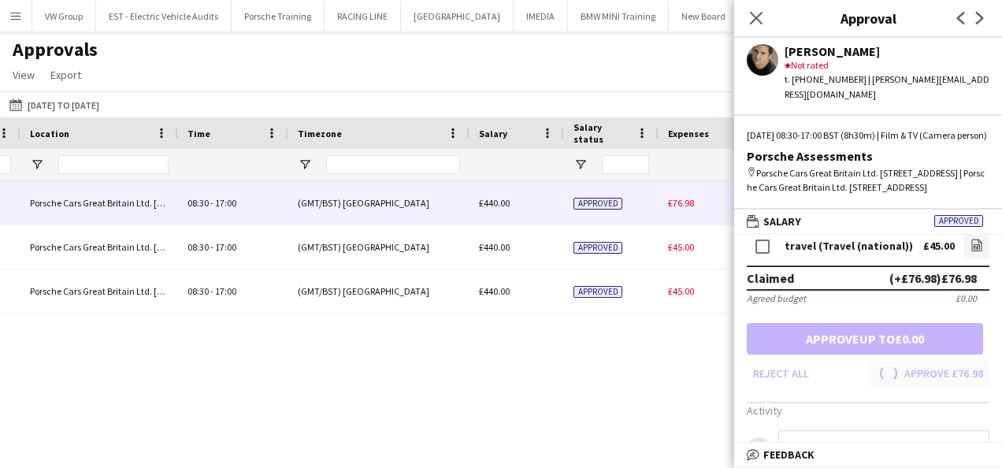
scroll to position [69, 0]
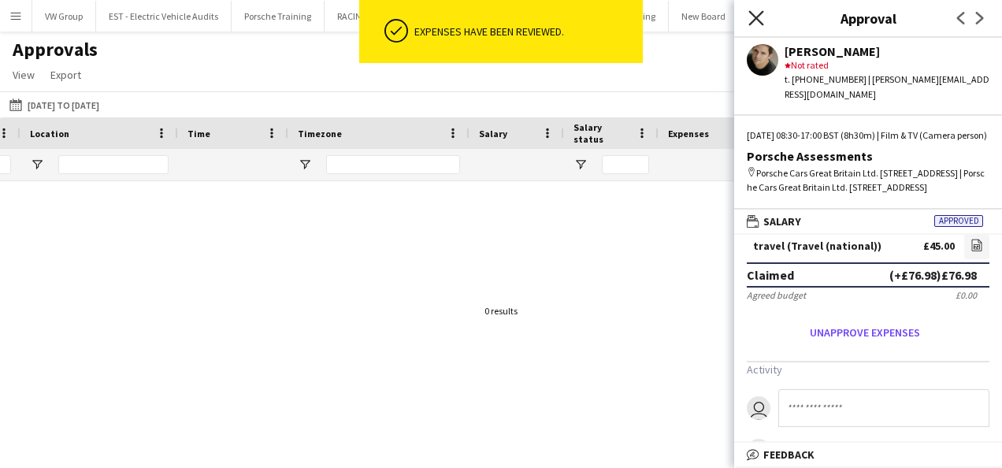
click at [754, 16] on icon at bounding box center [756, 17] width 15 height 15
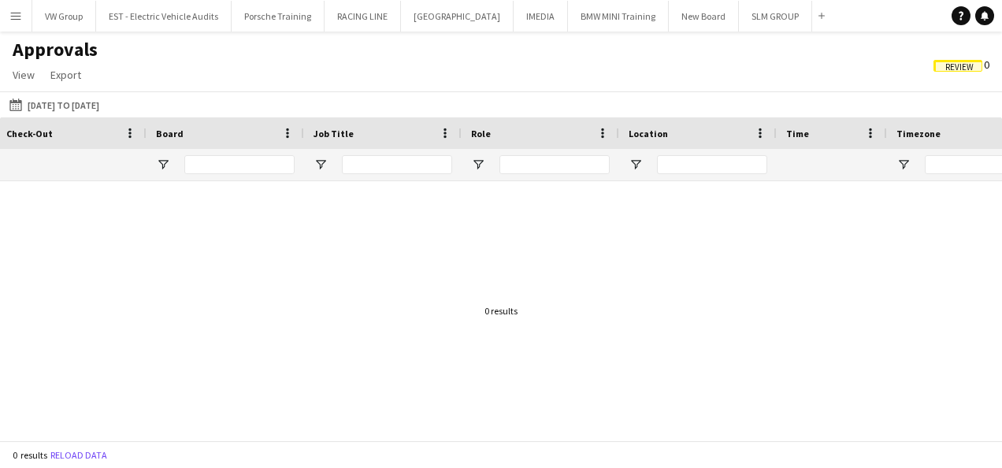
scroll to position [0, 316]
